Goal: Check status: Check status

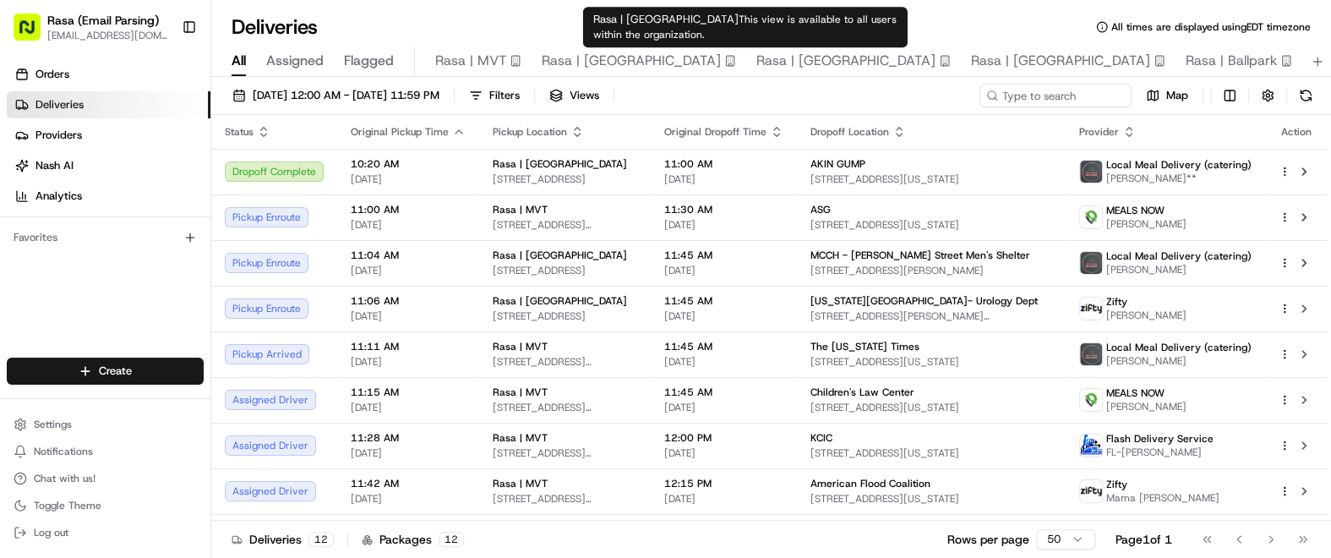
click at [774, 66] on span "Rasa | [GEOGRAPHIC_DATA]" at bounding box center [846, 61] width 179 height 20
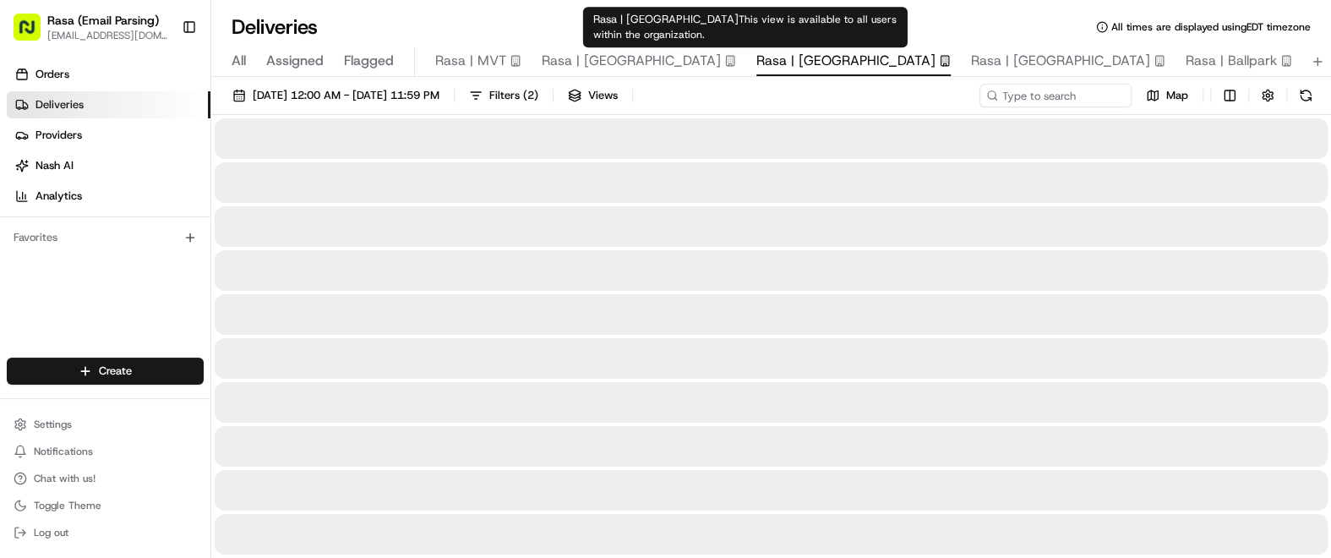
click at [774, 66] on span "Rasa | [GEOGRAPHIC_DATA]" at bounding box center [846, 61] width 179 height 20
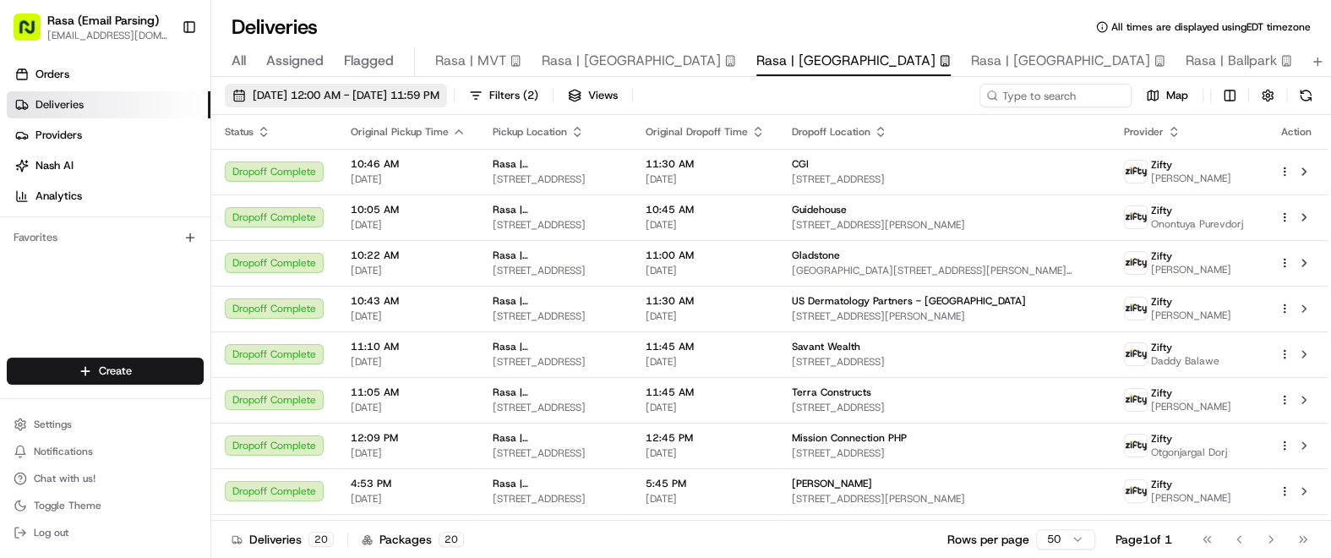
click at [435, 98] on span "[DATE] 12:00 AM - [DATE] 11:59 PM" at bounding box center [346, 95] width 187 height 15
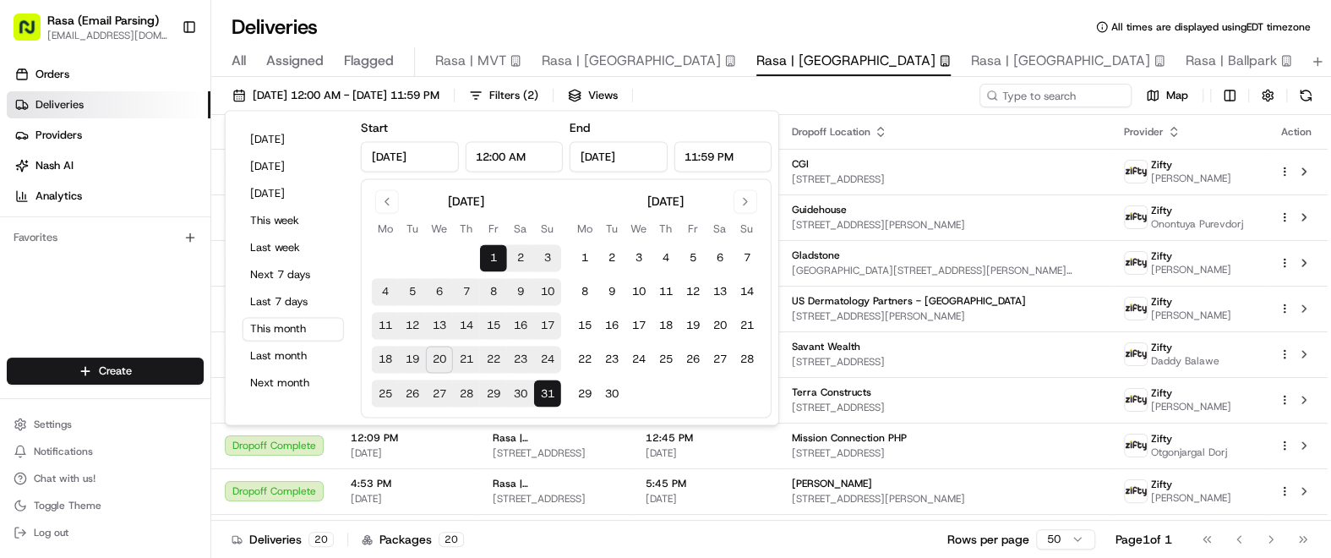
click at [441, 364] on button "20" at bounding box center [439, 360] width 27 height 27
type input "[DATE]"
click at [441, 364] on button "20" at bounding box center [439, 360] width 27 height 27
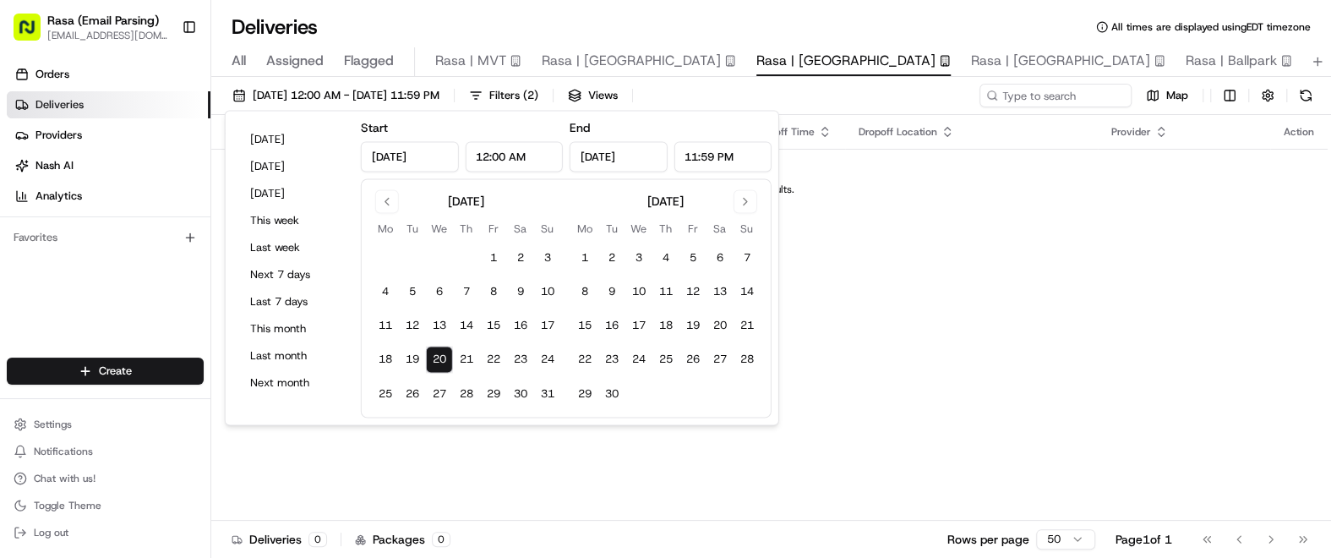
click at [872, 499] on div "Status Original Pickup Time Pickup Location Original Dropoff Time Dropoff Locat…" at bounding box center [769, 318] width 1117 height 406
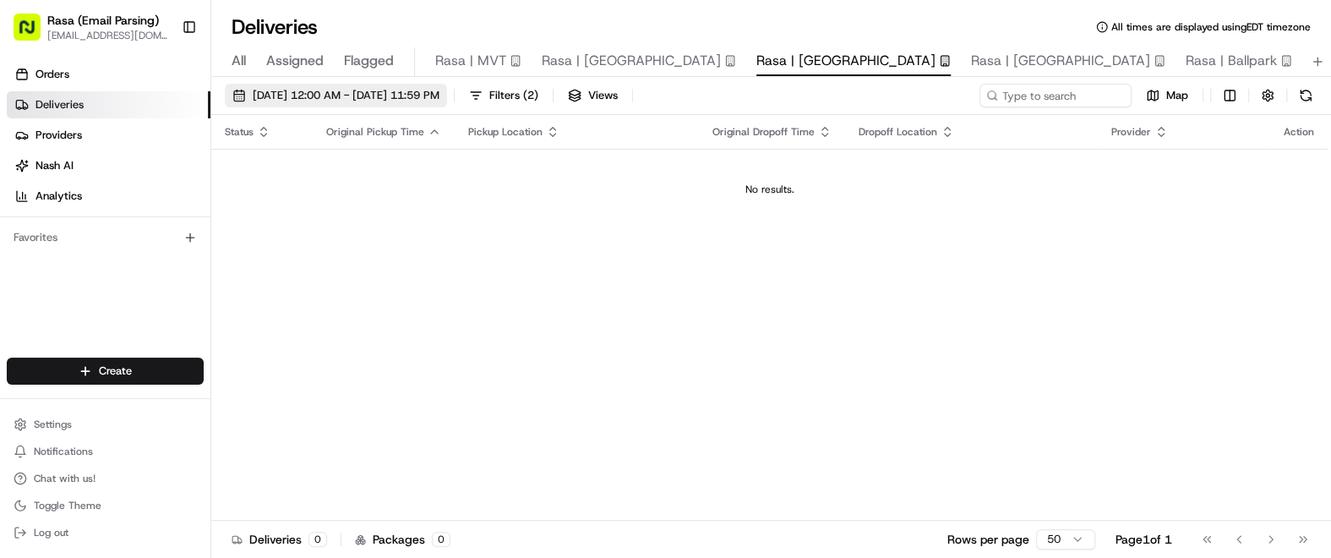
click at [415, 99] on span "[DATE] 12:00 AM - [DATE] 11:59 PM" at bounding box center [346, 95] width 187 height 15
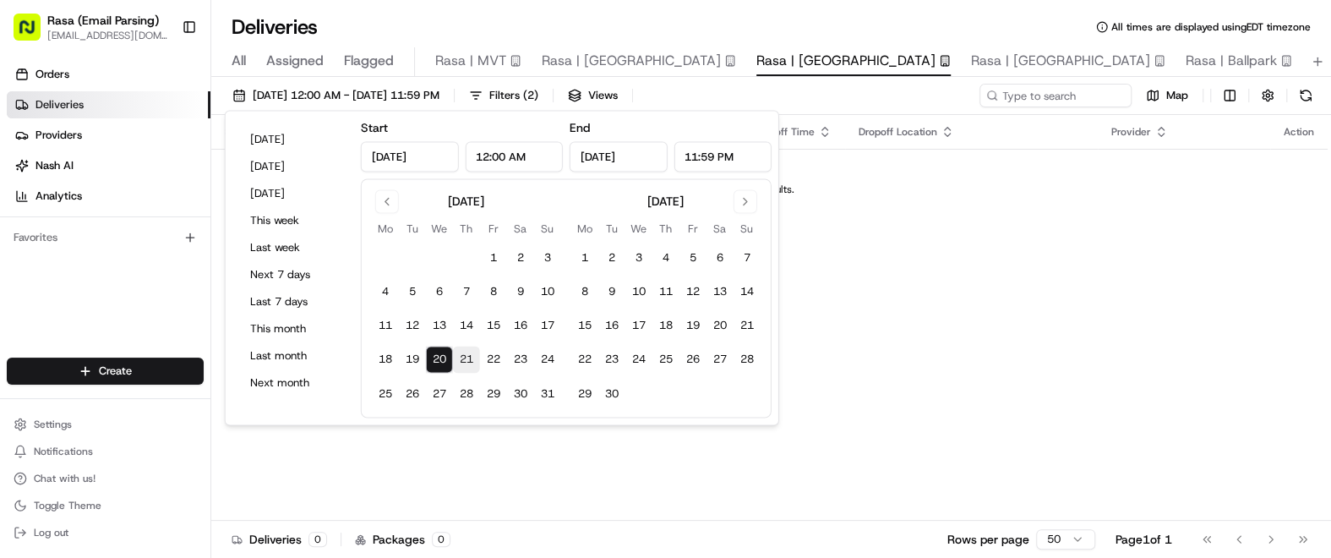
click at [471, 357] on button "21" at bounding box center [466, 360] width 27 height 27
type input "[DATE]"
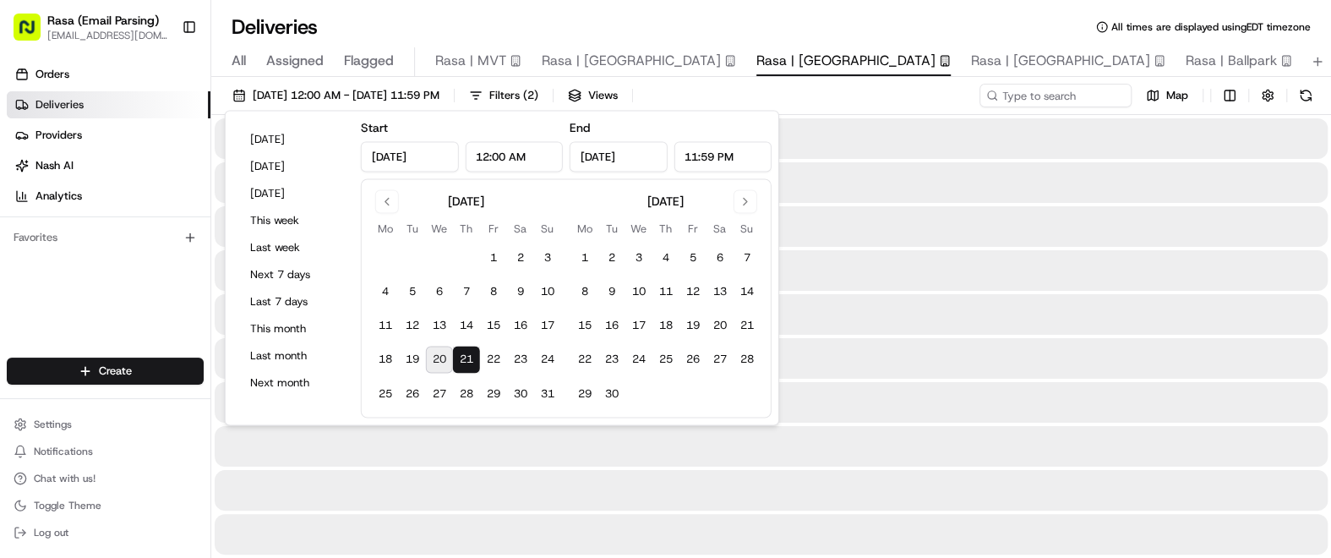
click at [471, 357] on button "21" at bounding box center [466, 360] width 27 height 27
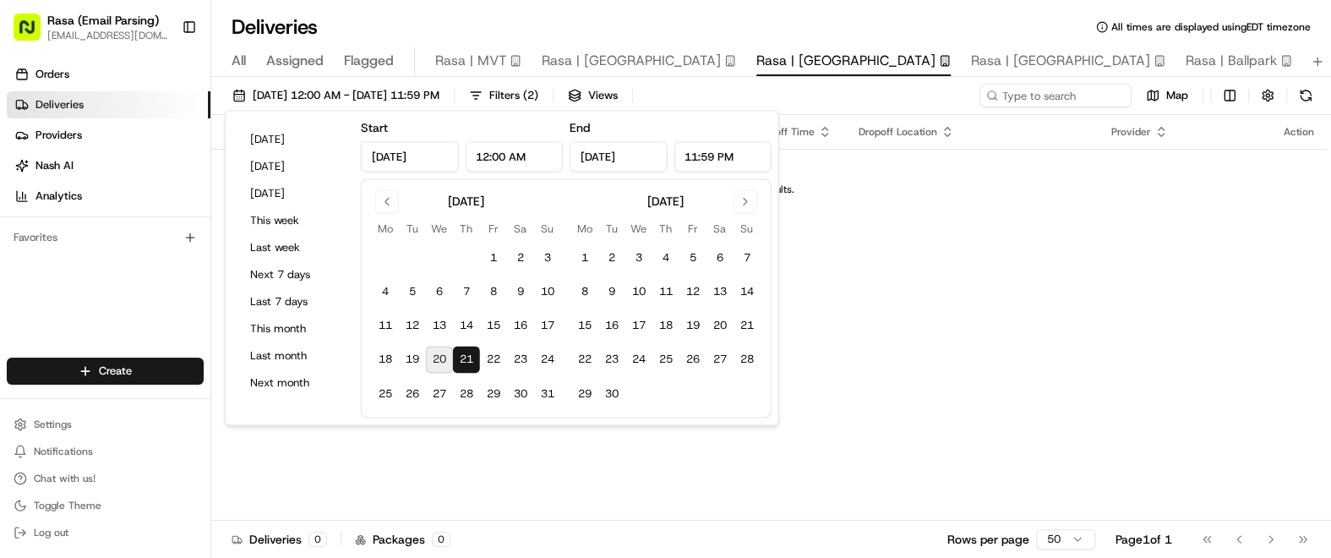
click at [934, 303] on div "Status Original Pickup Time Pickup Location Original Dropoff Time Dropoff Locat…" at bounding box center [769, 318] width 1117 height 406
